Goal: Task Accomplishment & Management: Complete application form

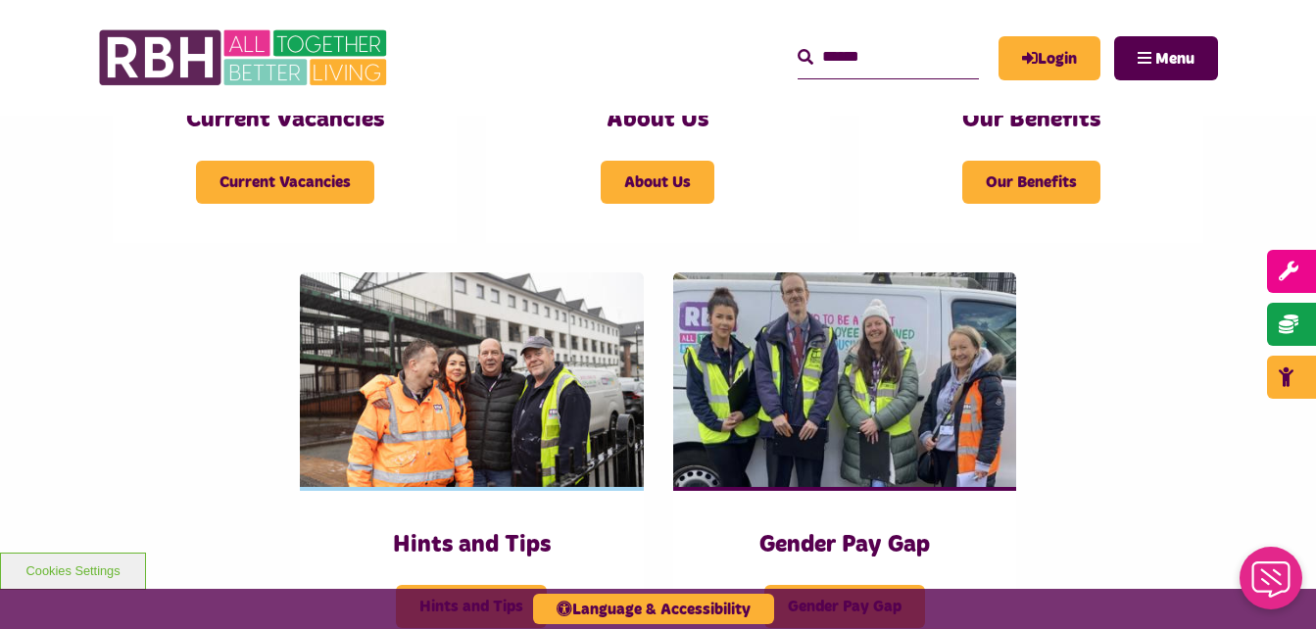
scroll to position [587, 0]
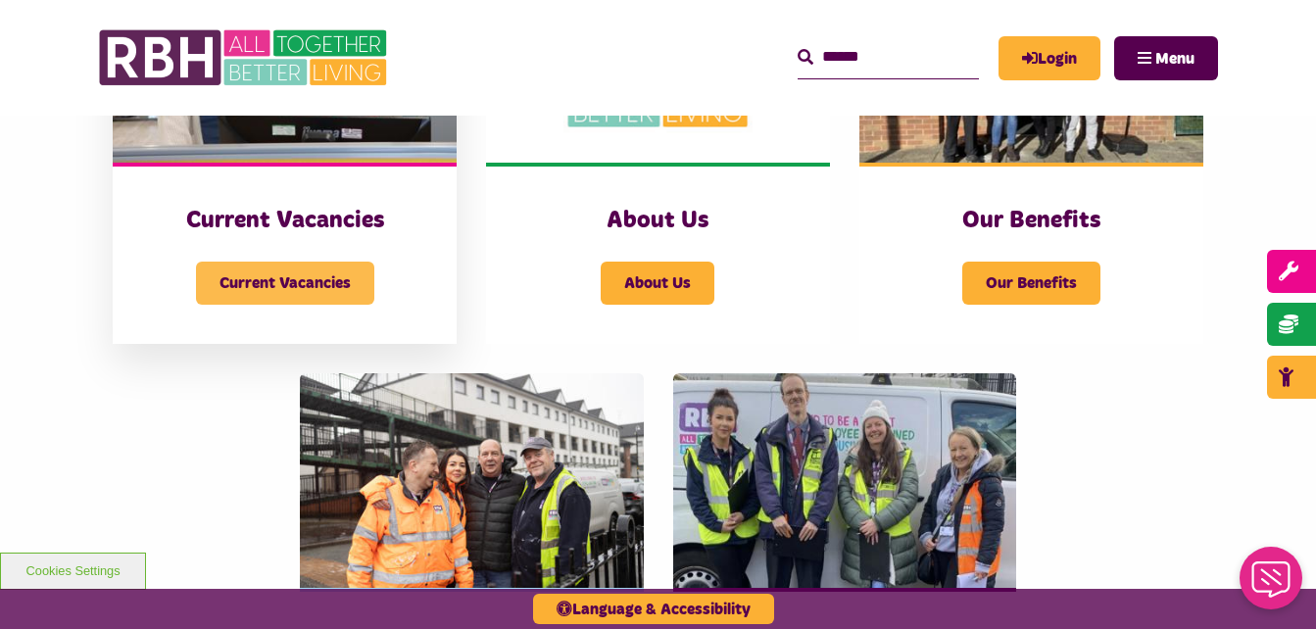
click at [324, 279] on span "Current Vacancies" at bounding box center [285, 283] width 178 height 43
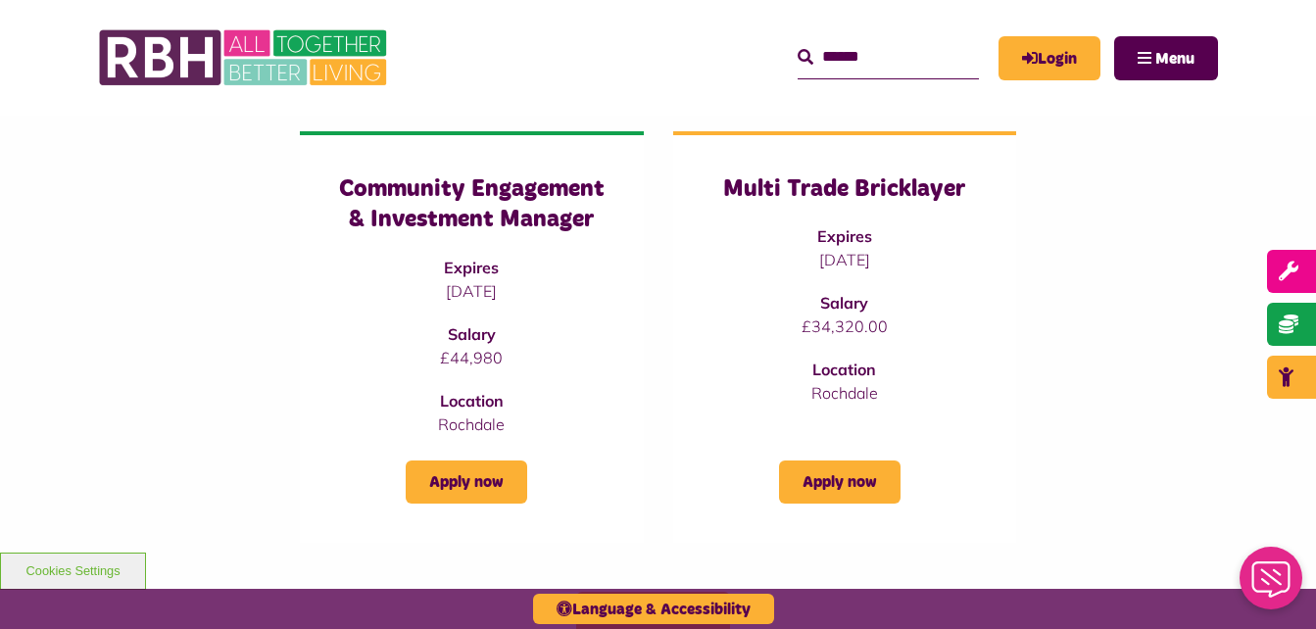
scroll to position [1234, 0]
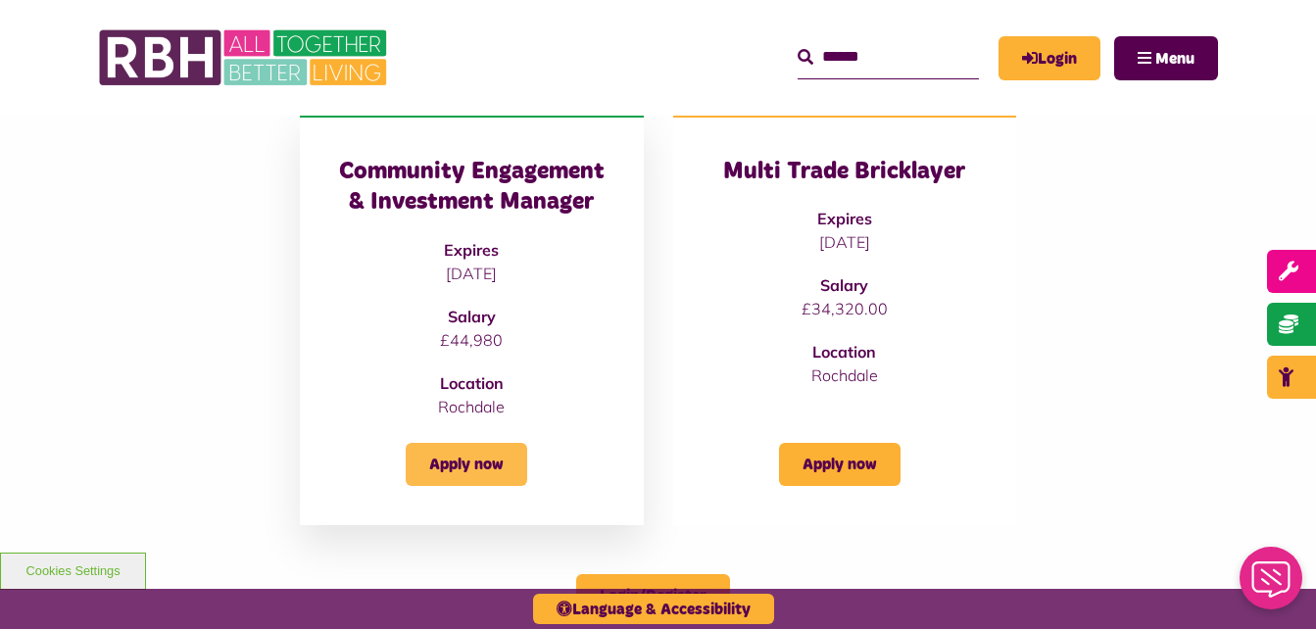
click at [466, 458] on link "Apply now" at bounding box center [467, 464] width 122 height 43
